Goal: Information Seeking & Learning: Learn about a topic

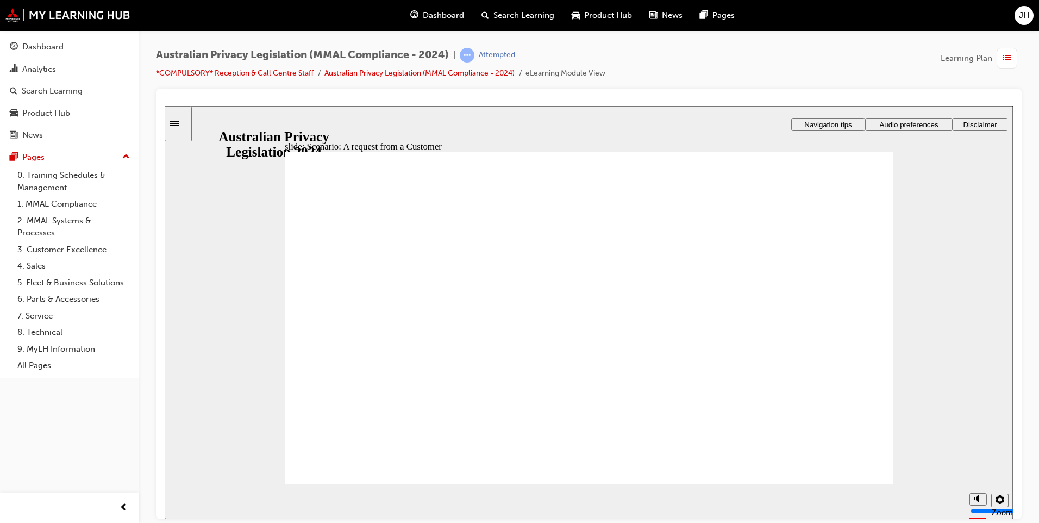
radio input "true"
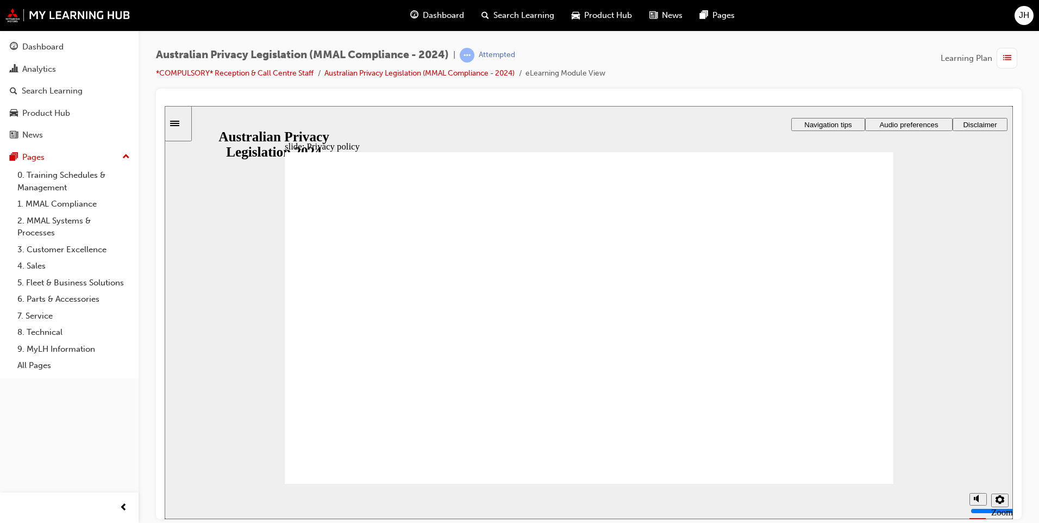
drag, startPoint x: 832, startPoint y: 193, endPoint x: 827, endPoint y: 265, distance: 72.0
